Goal: Task Accomplishment & Management: Manage account settings

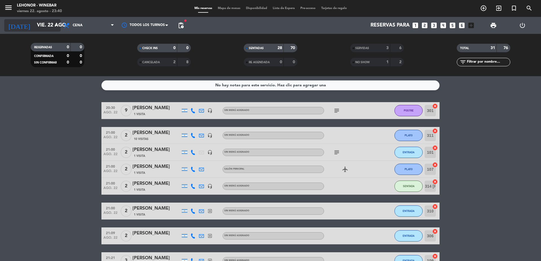
click at [45, 27] on input "vie. 22 ago." at bounding box center [66, 25] width 65 height 11
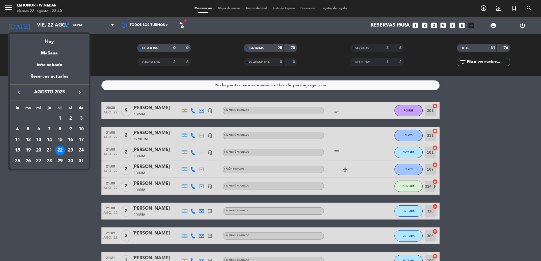
click at [70, 152] on div "23" at bounding box center [71, 151] width 10 height 10
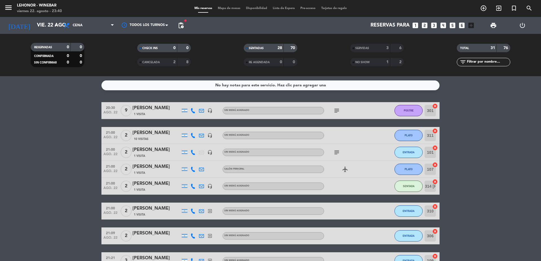
type input "sáb. 23 ago."
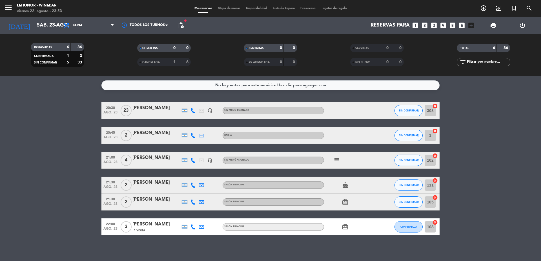
drag, startPoint x: 0, startPoint y: 6, endPoint x: 6, endPoint y: 9, distance: 6.1
click at [6, 9] on div "menu Lehonor - Winebar viernes 22. agosto - 23:53" at bounding box center [67, 8] width 135 height 13
click at [6, 9] on icon "menu" at bounding box center [8, 7] width 8 height 8
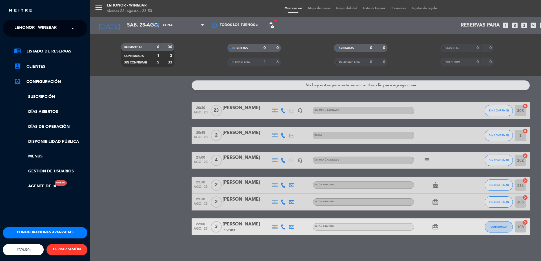
click at [56, 27] on span "Lehonor - Winebar" at bounding box center [35, 28] width 42 height 12
click at [61, 43] on span "Lehonor - Brasas & Resto" at bounding box center [34, 43] width 57 height 6
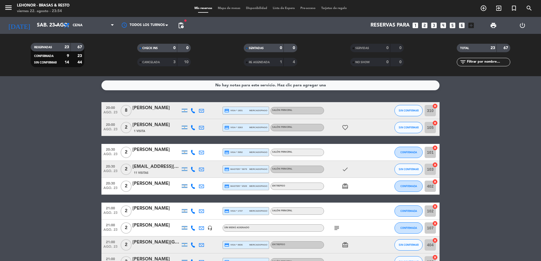
click at [226, 8] on span "Mapa de mesas" at bounding box center [229, 8] width 28 height 3
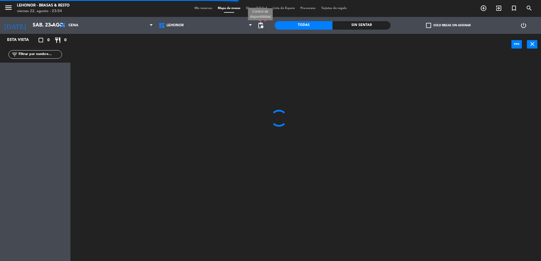
click at [263, 27] on span "pending_actions" at bounding box center [260, 25] width 7 height 7
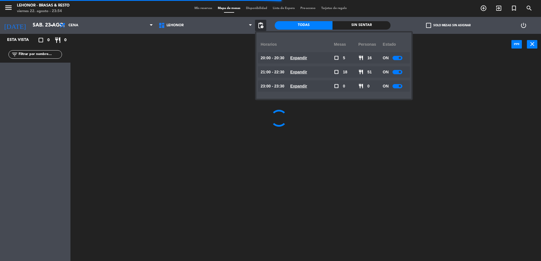
click at [302, 62] on div "20:00 - 20:30 Expandir" at bounding box center [297, 57] width 73 height 11
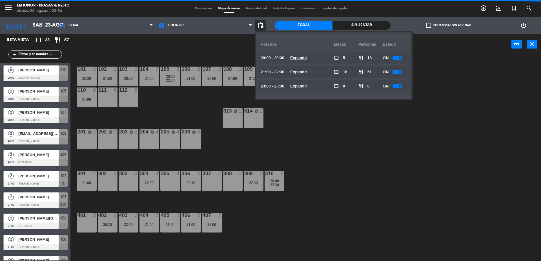
click at [301, 60] on span "Expandir" at bounding box center [298, 58] width 17 height 6
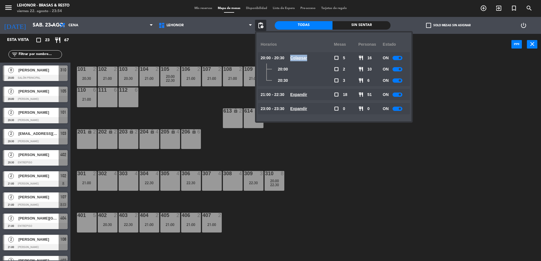
click at [301, 60] on span "Colapsar" at bounding box center [298, 58] width 17 height 6
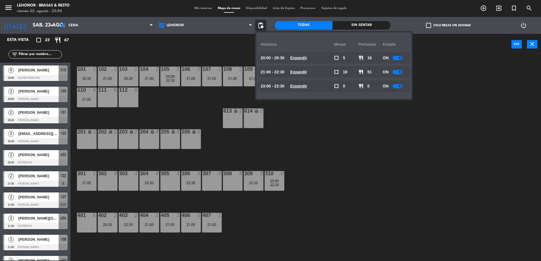
click at [305, 75] on div "21:00 - 22:30 Expandir" at bounding box center [297, 71] width 73 height 11
click at [304, 72] on u "Expandir" at bounding box center [298, 72] width 17 height 5
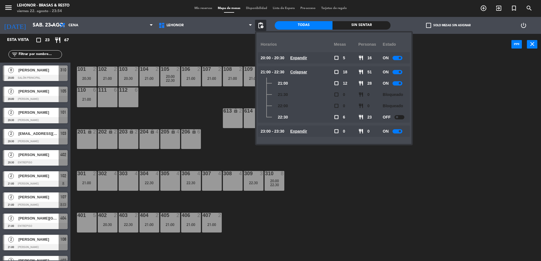
click at [307, 72] on u "Colapsar" at bounding box center [298, 72] width 17 height 5
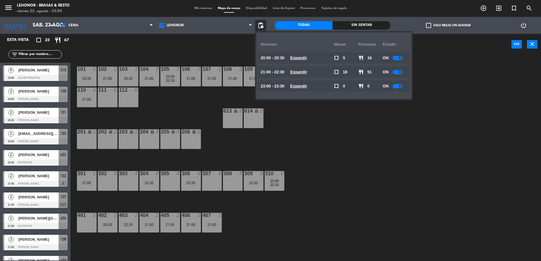
click at [147, 115] on div "101 2 20:30 102 2 21:00 103 2 20:30 104 2 21:00 105 2 20:00 22:30 106 2 21:00 1…" at bounding box center [309, 159] width 466 height 206
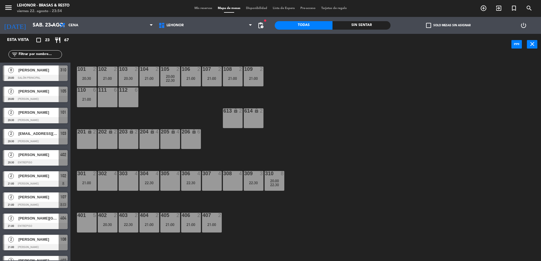
click at [271, 182] on span "20:00" at bounding box center [274, 181] width 9 height 5
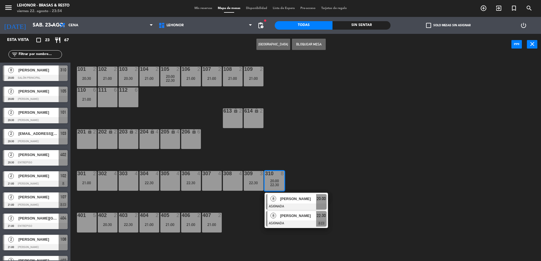
click at [299, 221] on div at bounding box center [296, 223] width 61 height 6
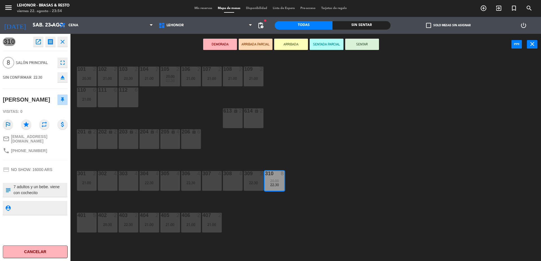
click at [334, 162] on div "101 2 20:30 102 2 21:00 103 2 20:30 104 2 21:00 105 2 20:00 22:30 106 2 21:00 1…" at bounding box center [309, 159] width 466 height 206
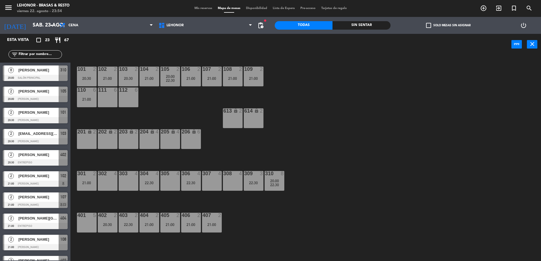
scroll to position [1, 0]
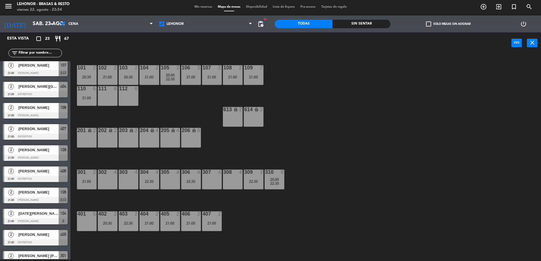
click at [277, 179] on span "20:00" at bounding box center [274, 179] width 9 height 5
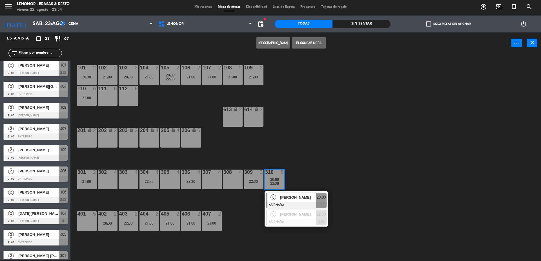
click at [294, 201] on div "[PERSON_NAME]" at bounding box center [298, 197] width 37 height 9
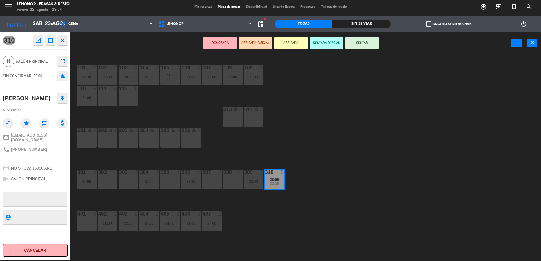
click at [301, 164] on div "101 2 20:30 102 2 21:00 103 2 20:30 104 2 21:00 105 2 20:00 22:30 106 2 21:00 1…" at bounding box center [309, 158] width 466 height 206
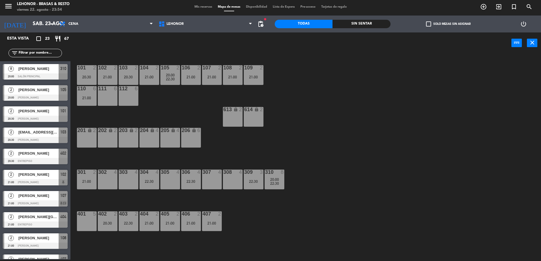
click at [154, 178] on div "304 4 22:30" at bounding box center [150, 179] width 20 height 20
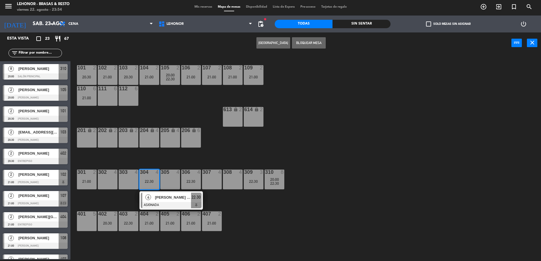
click at [211, 181] on div "307 4" at bounding box center [212, 179] width 20 height 20
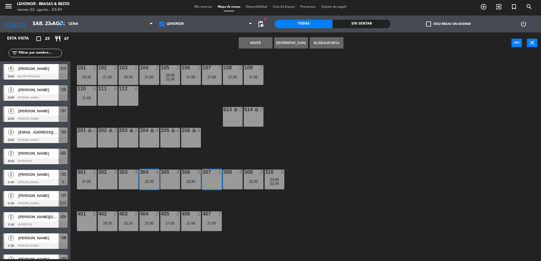
click at [254, 43] on button "Mover" at bounding box center [256, 42] width 34 height 11
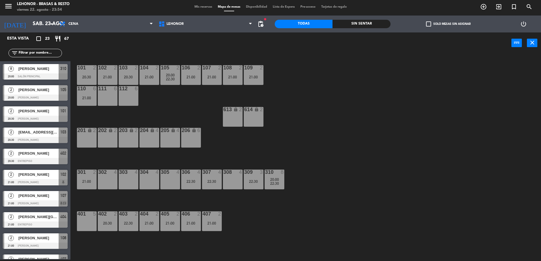
click at [149, 179] on div "304 4" at bounding box center [150, 179] width 20 height 20
click at [166, 179] on div "305 4" at bounding box center [170, 179] width 20 height 20
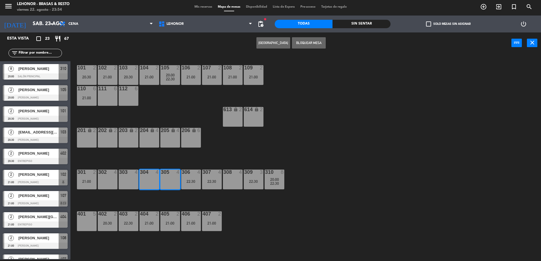
click at [270, 184] on div "22:30" at bounding box center [275, 183] width 20 height 4
click at [299, 183] on div "101 2 20:30 102 2 21:00 103 2 20:30 104 2 21:00 105 2 20:00 22:30 106 2 21:00 1…" at bounding box center [309, 158] width 466 height 206
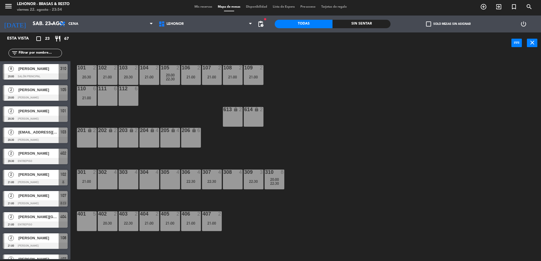
drag, startPoint x: 276, startPoint y: 180, endPoint x: 284, endPoint y: 190, distance: 13.0
click at [276, 180] on span "20:00" at bounding box center [274, 179] width 9 height 5
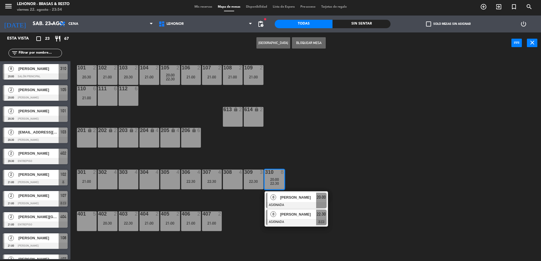
click at [294, 215] on span "[PERSON_NAME]" at bounding box center [298, 214] width 36 height 6
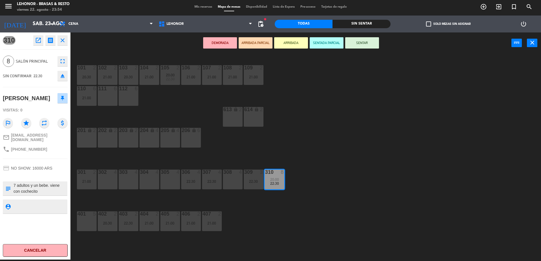
click at [155, 179] on div "304 4" at bounding box center [150, 179] width 20 height 20
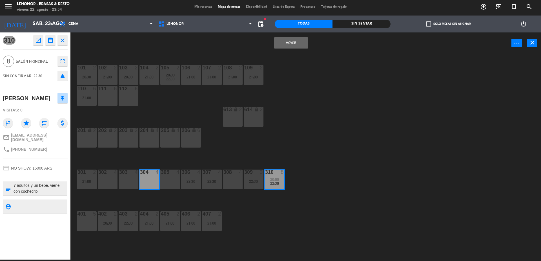
click at [165, 179] on div "305 4" at bounding box center [170, 179] width 20 height 20
click at [284, 45] on button "Mover y Unir" at bounding box center [291, 42] width 34 height 11
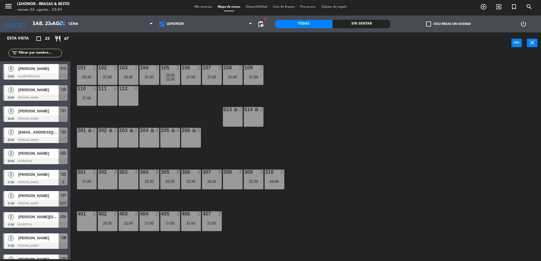
scroll to position [130, 0]
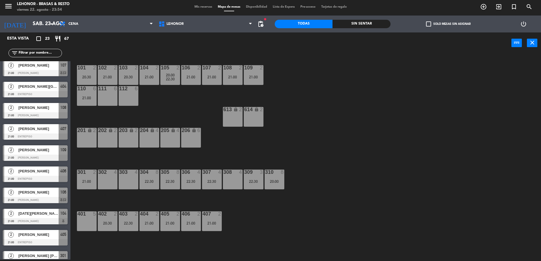
click at [276, 177] on div "310 8 20:00" at bounding box center [275, 179] width 20 height 20
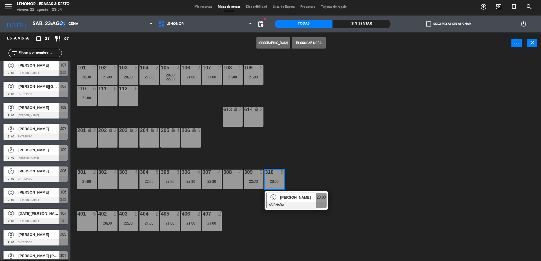
click at [287, 202] on div at bounding box center [296, 205] width 61 height 6
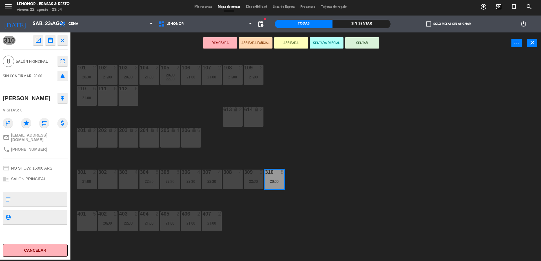
click at [328, 71] on div "101 2 20:30 102 2 21:00 103 2 20:30 104 2 21:00 105 2 20:00 22:30 106 2 21:00 1…" at bounding box center [309, 158] width 466 height 206
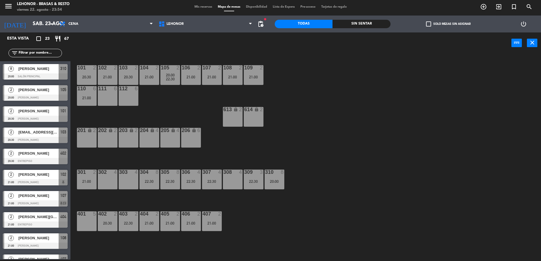
scroll to position [1, 0]
click at [277, 176] on div "310 8 20:00" at bounding box center [275, 179] width 20 height 20
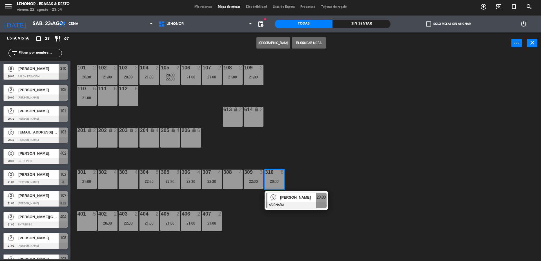
click at [313, 41] on button "Bloquear Mesa" at bounding box center [309, 42] width 34 height 11
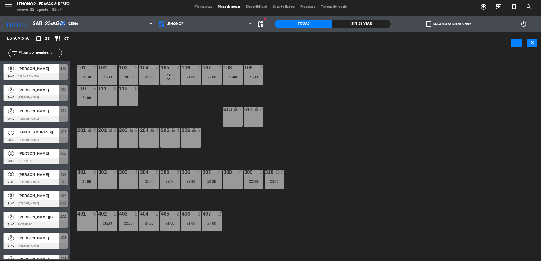
click at [325, 137] on div "101 2 20:30 102 2 21:00 103 2 20:30 104 2 21:00 105 2 20:00 22:30 106 2 21:00 1…" at bounding box center [309, 158] width 466 height 206
click at [148, 182] on div "22:30" at bounding box center [150, 181] width 20 height 4
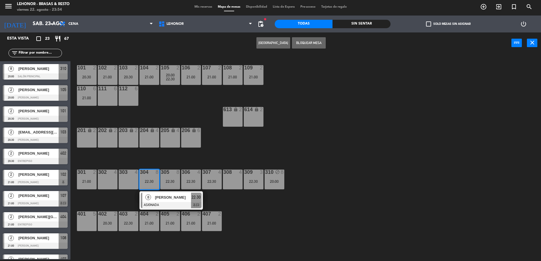
click at [167, 184] on div "305 8 22:30" at bounding box center [170, 179] width 20 height 20
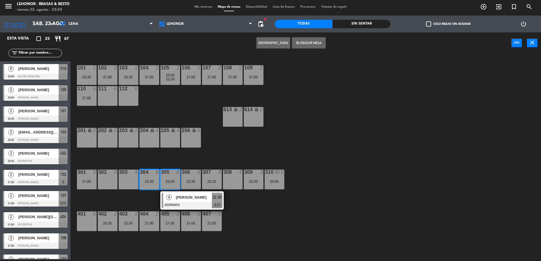
click at [308, 43] on button "Bloquear Mesa" at bounding box center [309, 42] width 34 height 11
click at [334, 126] on div "101 2 20:30 102 2 21:00 103 2 20:30 104 2 21:00 105 2 20:00 22:30 106 2 21:00 1…" at bounding box center [309, 158] width 466 height 206
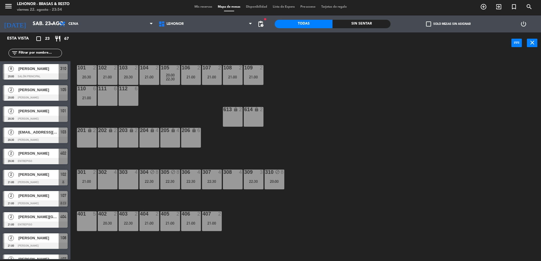
click at [89, 95] on div "110 6 21:00" at bounding box center [87, 96] width 20 height 20
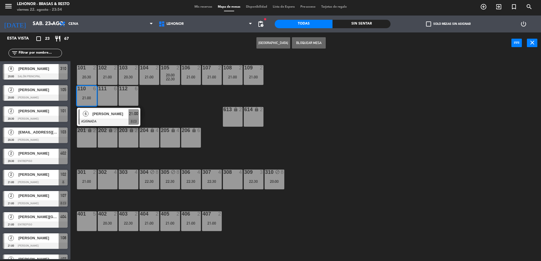
click at [102, 116] on span "[PERSON_NAME]" at bounding box center [111, 114] width 36 height 6
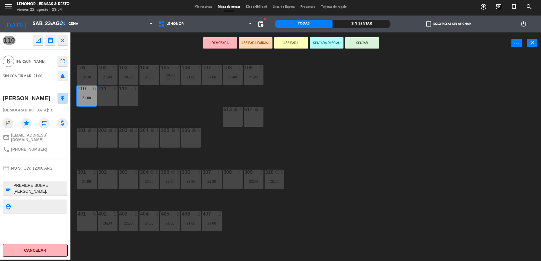
click at [184, 102] on div "101 2 20:30 102 2 21:00 103 2 20:30 104 2 21:00 105 2 20:00 22:30 106 2 21:00 1…" at bounding box center [309, 158] width 466 height 206
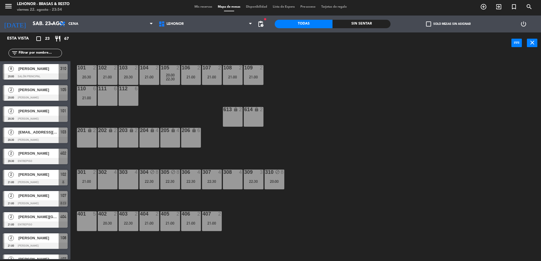
scroll to position [25, 0]
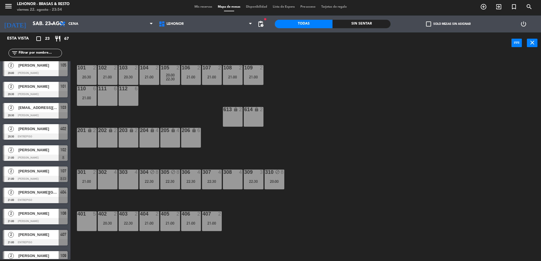
click at [83, 96] on div "21:00" at bounding box center [87, 98] width 20 height 4
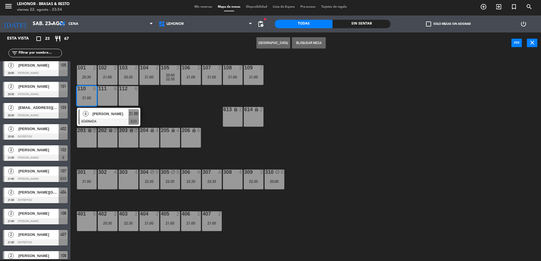
click at [299, 39] on button "Bloquear Mesa" at bounding box center [309, 42] width 34 height 11
click at [312, 74] on div "101 2 20:30 102 2 21:00 103 2 20:30 104 2 21:00 105 2 20:00 22:30 106 2 21:00 1…" at bounding box center [309, 158] width 466 height 206
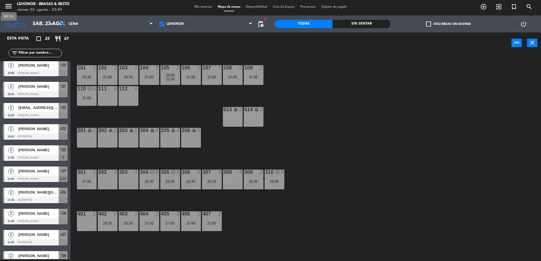
click at [9, 9] on icon "menu" at bounding box center [8, 6] width 8 height 8
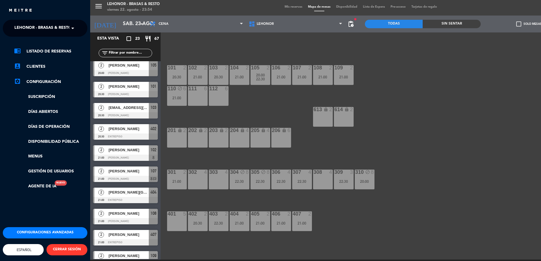
click at [41, 24] on span "Lehonor - Brasas & Resto" at bounding box center [42, 28] width 57 height 12
click at [41, 50] on span "Lehonor - Winebar" at bounding box center [27, 52] width 42 height 6
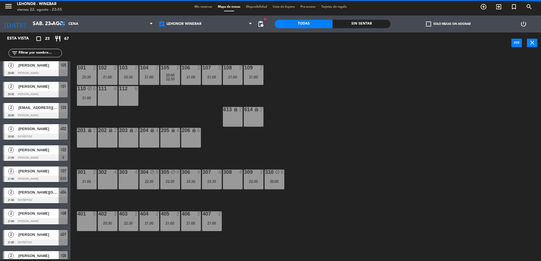
scroll to position [0, 0]
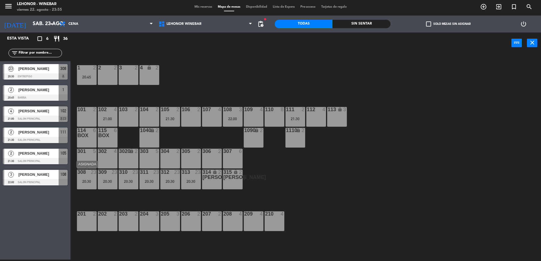
click at [84, 176] on div "308 23 20:30" at bounding box center [87, 179] width 20 height 20
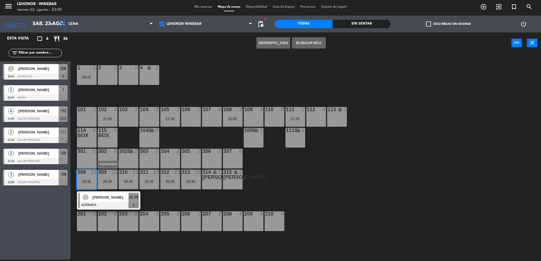
click at [107, 180] on div "20:30" at bounding box center [108, 181] width 20 height 4
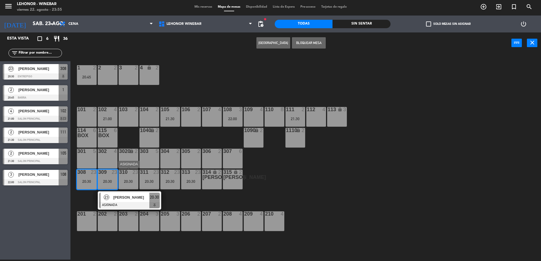
click at [124, 184] on div "310 23 20:30" at bounding box center [129, 179] width 20 height 20
click at [302, 46] on button "Bloquear Mesa" at bounding box center [309, 42] width 34 height 11
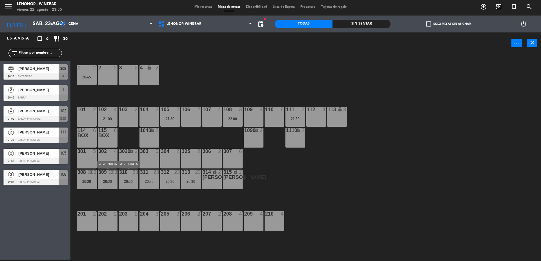
click at [129, 182] on div "20:30" at bounding box center [129, 181] width 20 height 4
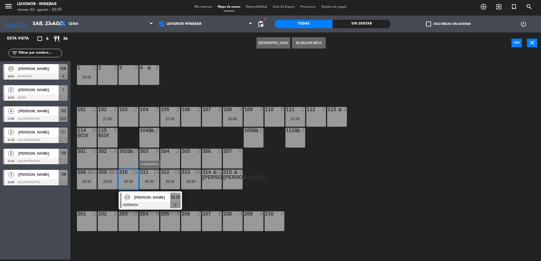
click at [154, 180] on div "20:30" at bounding box center [150, 181] width 20 height 4
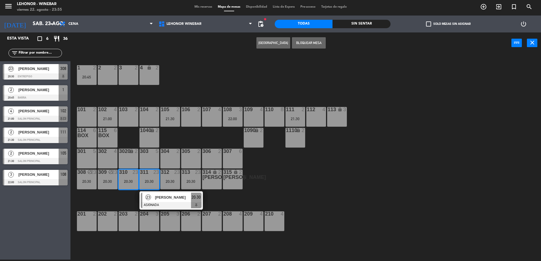
click at [306, 45] on button "Bloquear Mesa" at bounding box center [309, 42] width 34 height 11
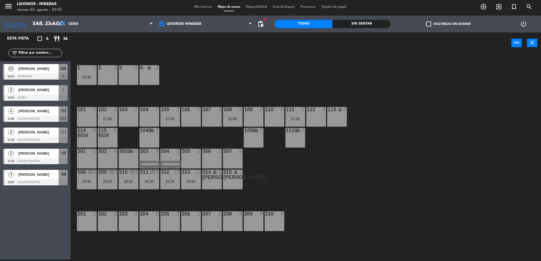
click at [173, 181] on div "20:30" at bounding box center [170, 181] width 20 height 4
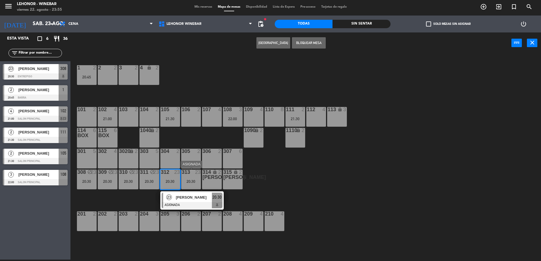
click at [195, 179] on div "313 23 20:30" at bounding box center [191, 179] width 20 height 20
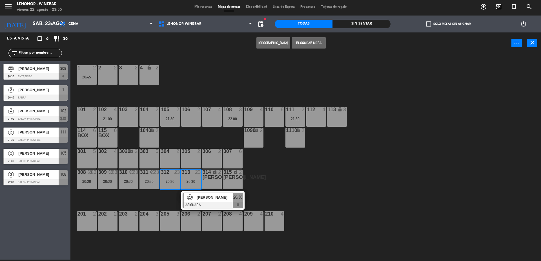
click at [312, 43] on button "Bloquear Mesa" at bounding box center [309, 42] width 34 height 11
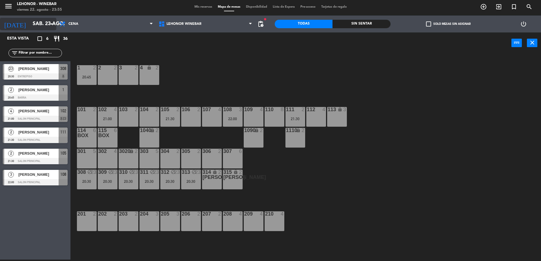
click at [42, 27] on input "sáb. 23 ago." at bounding box center [62, 23] width 65 height 11
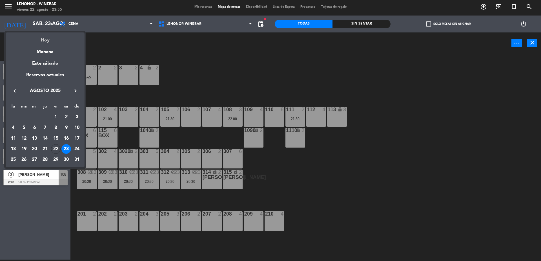
click at [43, 41] on div "Hoy" at bounding box center [45, 38] width 79 height 12
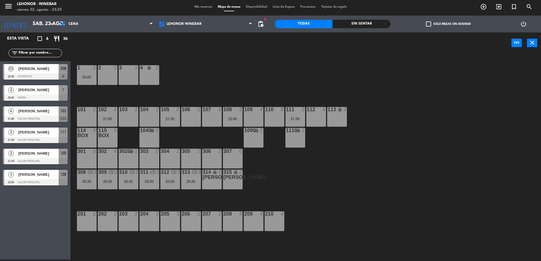
type input "vie. 22 ago."
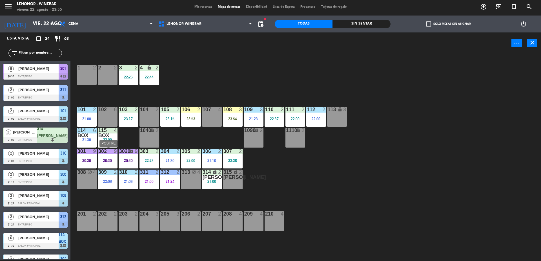
click at [110, 157] on div "302 9 20:30" at bounding box center [108, 159] width 20 height 20
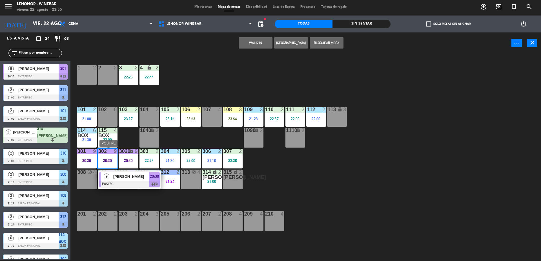
click at [140, 188] on div "9 [PERSON_NAME] POSTRE 20:30 chat" at bounding box center [129, 179] width 63 height 18
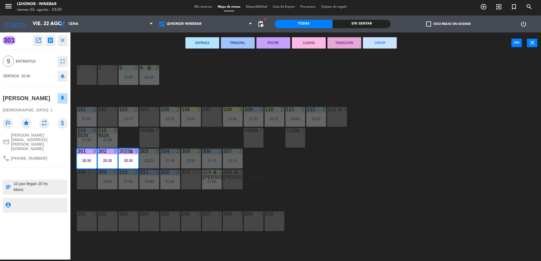
click at [215, 138] on div "1 2 2 2 3 2 22:26 4 lock 2 22:44 102 6 104 2 106 2 23:53 107 4 109 3 21:23 111 …" at bounding box center [309, 158] width 466 height 206
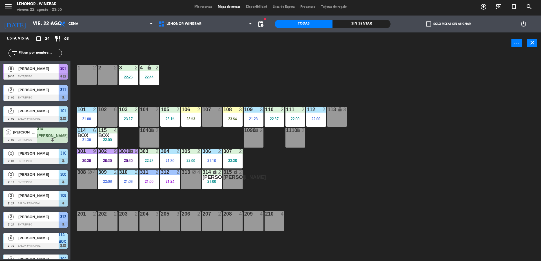
click at [169, 178] on div "312 2 21:24" at bounding box center [170, 179] width 20 height 20
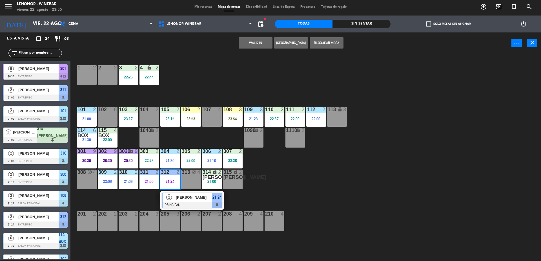
click at [179, 196] on span "[PERSON_NAME]" at bounding box center [194, 197] width 36 height 6
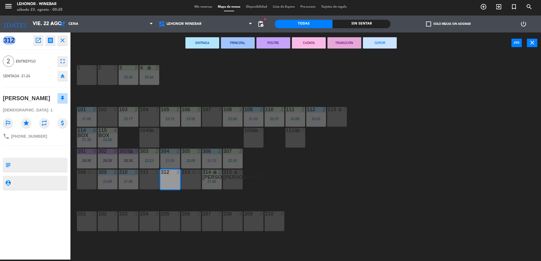
click at [248, 82] on div "1 2 2 2 3 2 22:26 4 lock 2 22:44 102 6 104 2 106 2 23:56 107 4 109 3 21:23 111 …" at bounding box center [309, 158] width 466 height 206
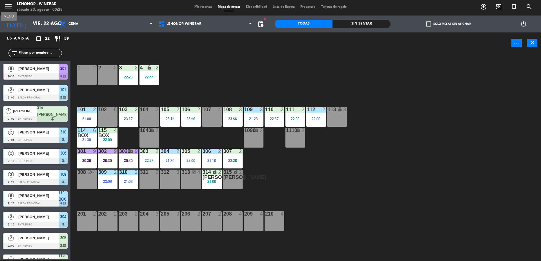
click at [10, 7] on icon "menu" at bounding box center [8, 6] width 8 height 8
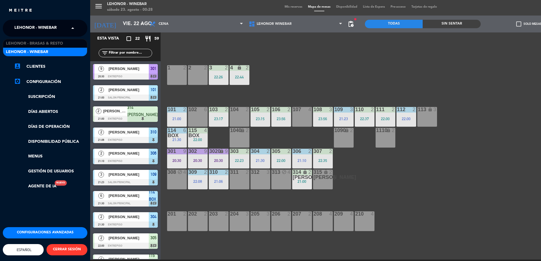
click at [63, 26] on div "× Lehonor - Winebar" at bounding box center [38, 28] width 53 height 12
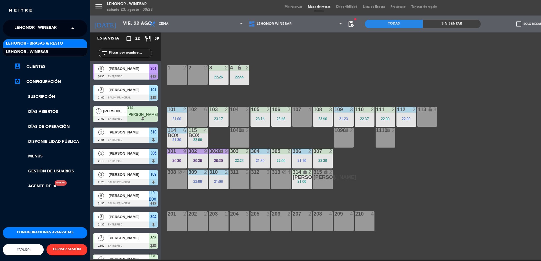
click at [65, 40] on div "Lehonor - Brasas & Resto" at bounding box center [45, 43] width 84 height 8
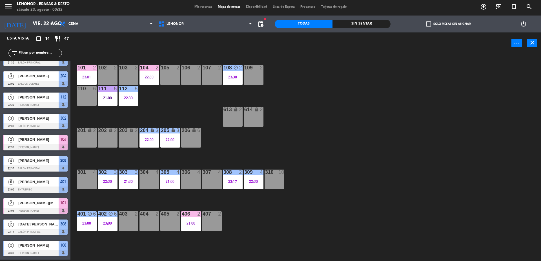
scroll to position [98, 0]
click at [232, 79] on div "23:30" at bounding box center [233, 77] width 20 height 4
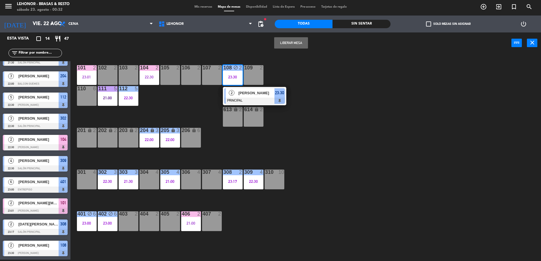
click at [204, 110] on div "101 2 23:01 102 2 103 2 104 2 22:30 105 2 106 2 107 2 108 block 2 23:30 2 [PERS…" at bounding box center [309, 158] width 466 height 206
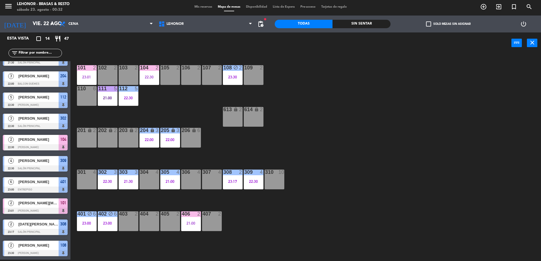
click at [84, 71] on div "101 2 23:01" at bounding box center [87, 75] width 20 height 20
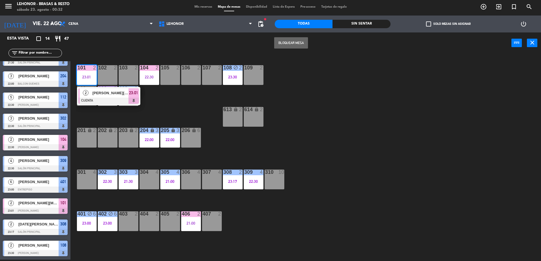
click at [175, 102] on div "101 2 23:01 2 [PERSON_NAME][MEDICAL_DATA] CUENTA 23:01 102 2 103 2 104 2 22:30 …" at bounding box center [309, 158] width 466 height 206
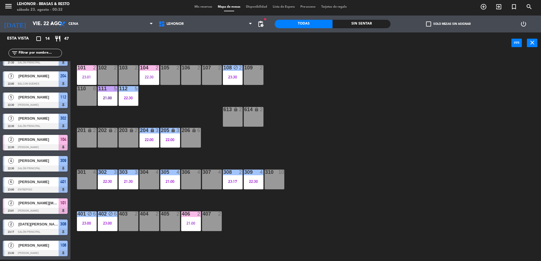
click at [151, 81] on div "104 2 22:30" at bounding box center [150, 75] width 20 height 20
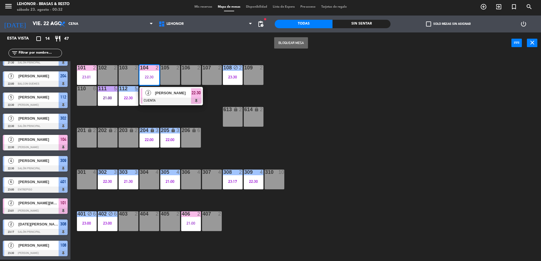
click at [158, 108] on div "101 2 23:01 102 2 103 2 104 2 22:30 2 [PERSON_NAME] CUENTA 22:30 105 2 106 2 10…" at bounding box center [309, 158] width 466 height 206
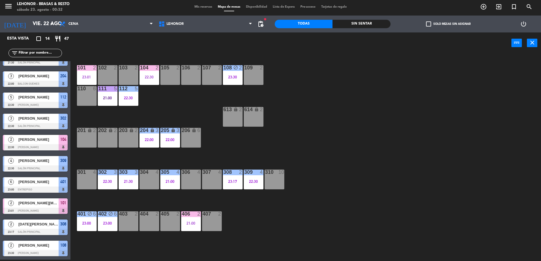
click at [116, 96] on div "21:00" at bounding box center [108, 98] width 20 height 4
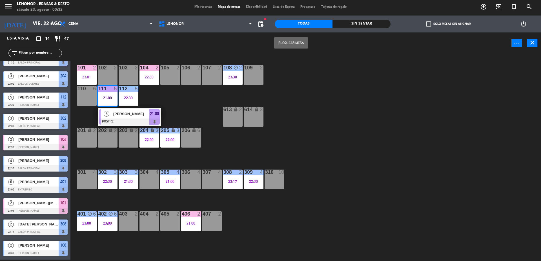
click at [180, 100] on div "101 2 23:01 102 2 103 2 104 2 22:30 105 2 106 2 107 2 108 block 2 23:30 109 2 1…" at bounding box center [309, 158] width 466 height 206
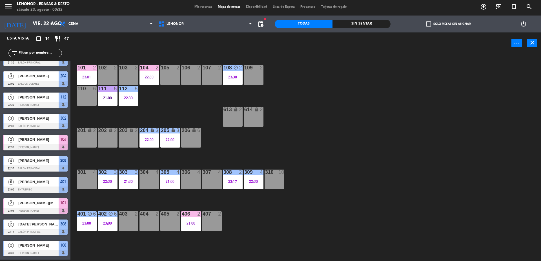
click at [133, 100] on div "22:30" at bounding box center [129, 98] width 20 height 4
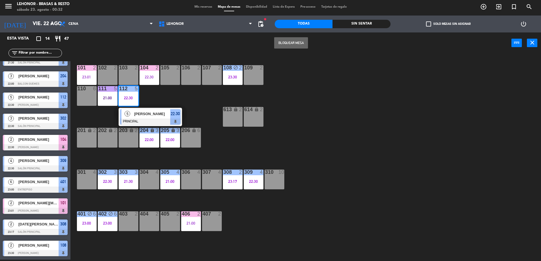
click at [157, 98] on div "101 2 23:01 102 2 103 2 104 2 22:30 105 2 106 2 107 2 108 block 2 23:30 109 2 1…" at bounding box center [309, 158] width 466 height 206
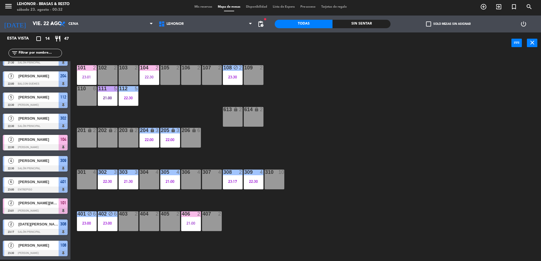
click at [153, 129] on icon "lock" at bounding box center [152, 130] width 5 height 5
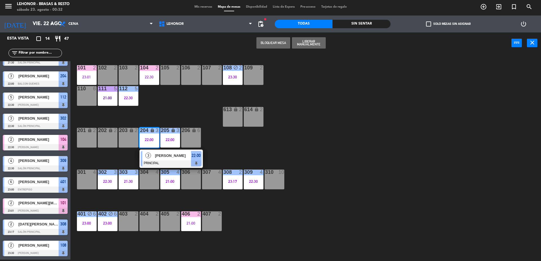
click at [175, 111] on div "101 2 23:01 102 2 103 2 104 2 22:30 105 2 106 2 107 2 108 block 2 23:30 109 2 1…" at bounding box center [309, 158] width 466 height 206
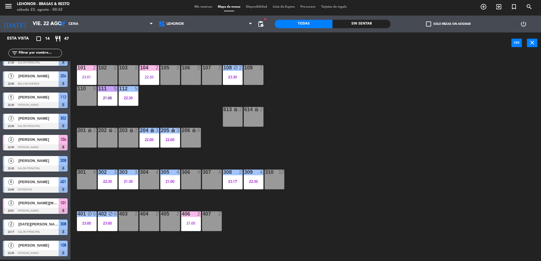
click at [170, 182] on div "21:00" at bounding box center [170, 181] width 20 height 4
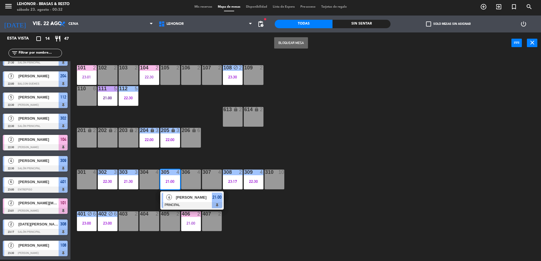
click at [220, 149] on div "101 2 23:01 102 2 103 2 104 2 22:30 105 2 106 2 107 2 108 block 2 23:30 109 2 1…" at bounding box center [309, 158] width 466 height 206
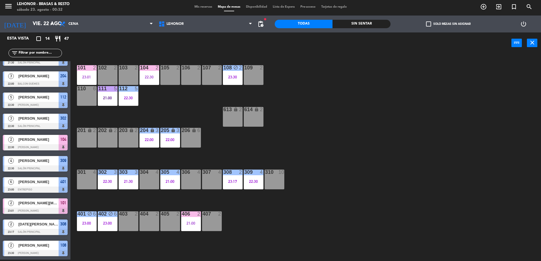
click at [228, 183] on div "23:17" at bounding box center [233, 181] width 20 height 4
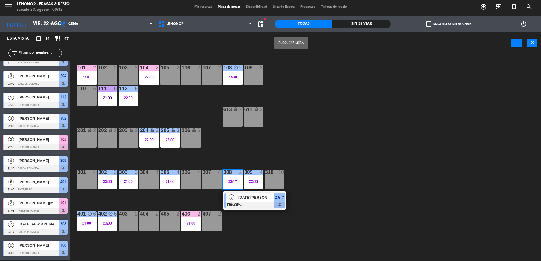
click at [257, 149] on div "101 2 23:01 102 2 103 2 104 2 22:30 105 2 106 2 107 2 108 block 2 23:30 109 2 1…" at bounding box center [309, 158] width 466 height 206
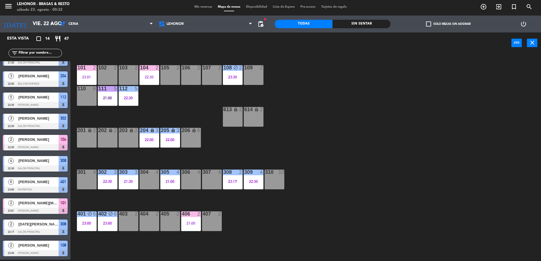
click at [257, 174] on div at bounding box center [253, 171] width 9 height 5
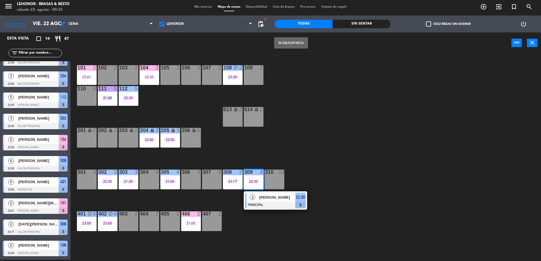
click at [273, 150] on div "101 2 23:01 102 2 103 2 104 2 22:30 105 2 106 2 107 2 108 block 2 23:30 109 2 1…" at bounding box center [309, 158] width 466 height 206
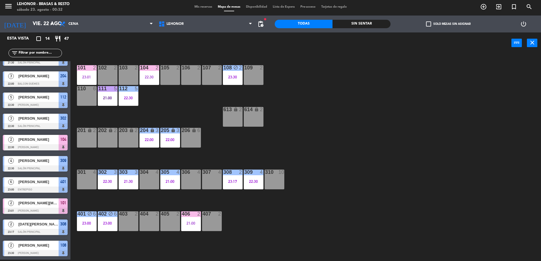
click at [109, 179] on div "302 3 22:30" at bounding box center [108, 179] width 20 height 20
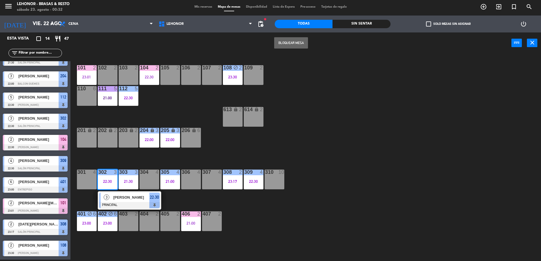
click at [147, 162] on div "101 2 23:01 102 2 103 2 104 2 22:30 105 2 106 2 107 2 108 block 2 23:30 109 2 1…" at bounding box center [309, 158] width 466 height 206
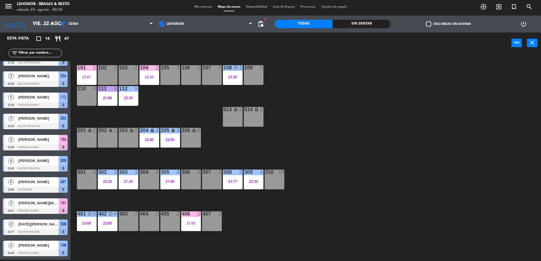
click at [131, 174] on div at bounding box center [128, 171] width 9 height 5
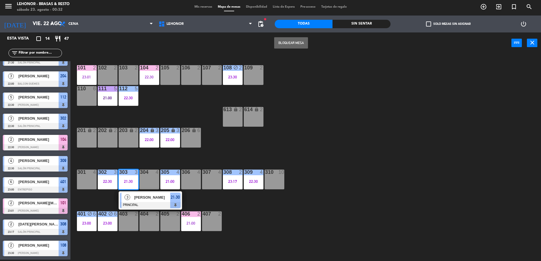
click at [141, 158] on div "101 2 23:01 102 2 103 2 104 2 22:30 105 2 106 2 107 2 108 block 2 23:30 109 2 1…" at bounding box center [309, 158] width 466 height 206
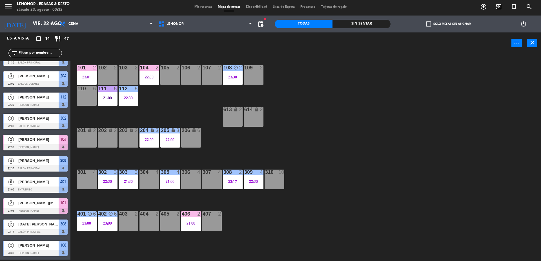
click at [193, 216] on div at bounding box center [190, 213] width 9 height 5
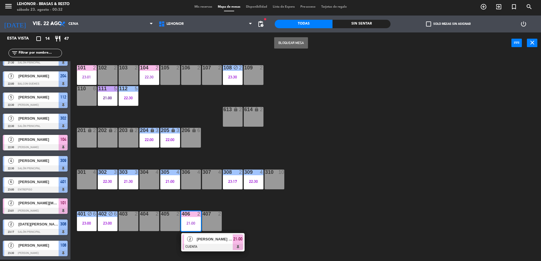
click at [137, 239] on div "101 2 23:01 102 2 103 2 104 2 22:30 105 2 106 2 107 2 108 block 2 23:30 109 2 1…" at bounding box center [309, 158] width 466 height 206
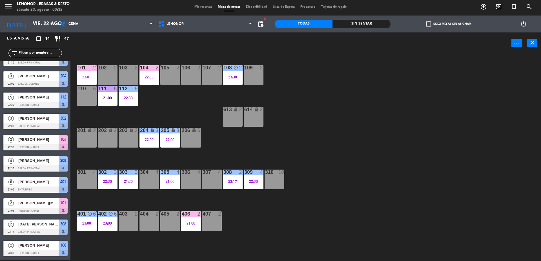
click at [107, 227] on div "402 block 6 23:00" at bounding box center [108, 221] width 20 height 20
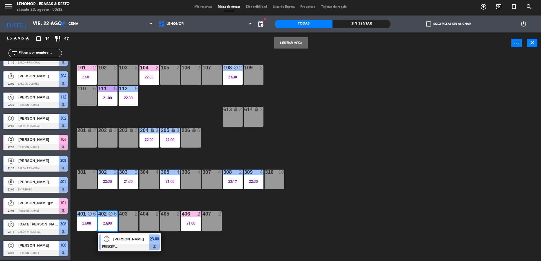
click at [149, 195] on div "101 2 23:01 102 2 103 2 104 2 22:30 105 2 106 2 107 2 108 block 2 23:30 109 2 1…" at bounding box center [309, 158] width 466 height 206
